Goal: Find specific page/section: Find specific page/section

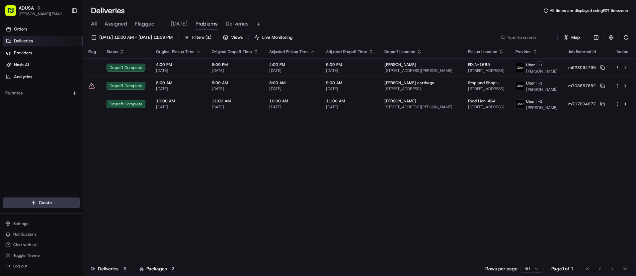
click at [94, 163] on div "Flag Status Original Pickup Time Original Dropoff Time Adjusted Pickup Time Adj…" at bounding box center [358, 153] width 551 height 217
click at [19, 112] on div "Orders Deliveries Providers [PERSON_NAME] Analytics Favorites" at bounding box center [41, 111] width 83 height 181
click at [536, 141] on div "Flag Status Original Pickup Time Original Dropoff Time Adjusted Pickup Time Adj…" at bounding box center [358, 154] width 551 height 219
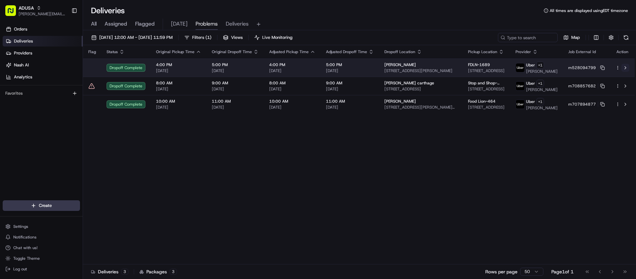
click at [625, 69] on button at bounding box center [625, 68] width 8 height 8
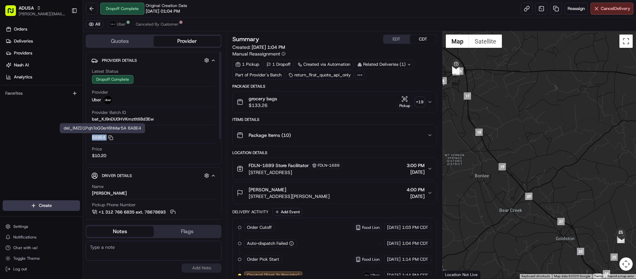
drag, startPoint x: 129, startPoint y: 138, endPoint x: 92, endPoint y: 140, distance: 37.9
click at [92, 140] on div "Latest Status Dropoff Complete Provider Uber Provider Batch ID bat_KJ9nDU0HVKmz…" at bounding box center [153, 114] width 124 height 96
click at [61, 142] on div "Orders Deliveries Providers [PERSON_NAME] Analytics Favorites" at bounding box center [41, 112] width 83 height 183
